Goal: Communication & Community: Answer question/provide support

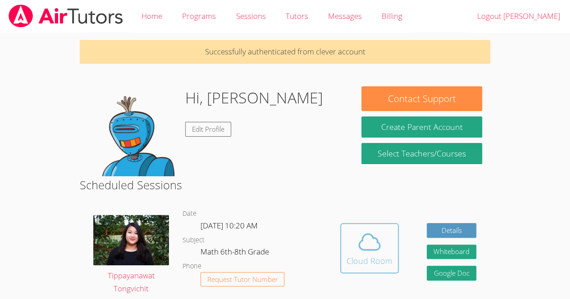
click at [357, 232] on icon at bounding box center [369, 242] width 25 height 25
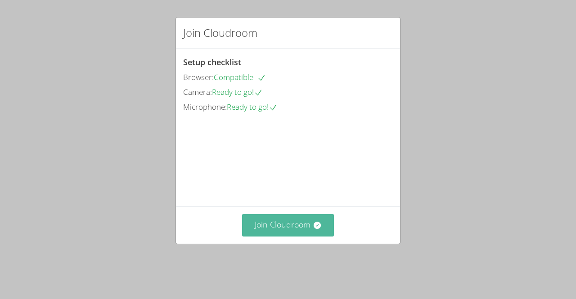
click at [301, 236] on button "Join Cloudroom" at bounding box center [288, 225] width 92 height 22
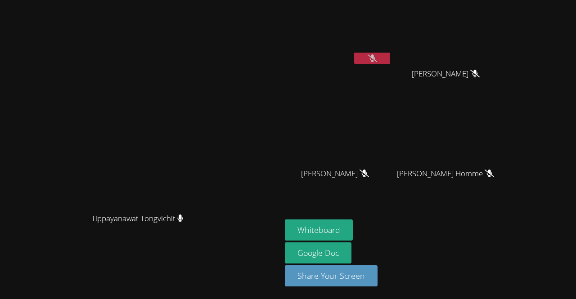
click at [377, 62] on icon at bounding box center [372, 58] width 9 height 8
click at [183, 226] on span "Tippayanawat Tongvichit" at bounding box center [137, 219] width 92 height 13
click at [183, 222] on icon at bounding box center [179, 219] width 5 height 8
click at [390, 53] on button at bounding box center [372, 58] width 36 height 11
click at [353, 231] on button "Whiteboard" at bounding box center [319, 230] width 68 height 21
